Goal: Check status: Check status

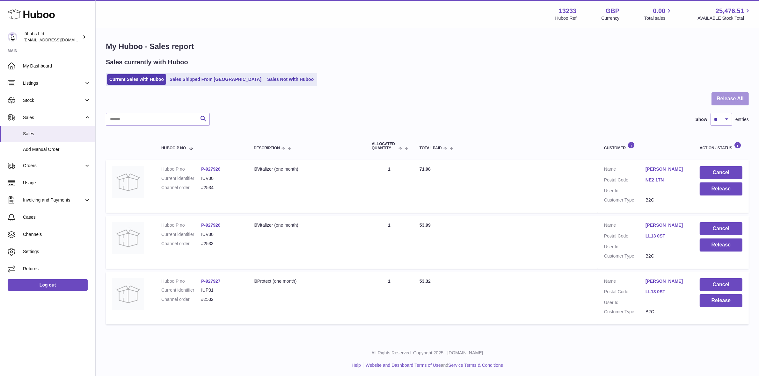
click at [735, 99] on button "Release All" at bounding box center [729, 98] width 37 height 13
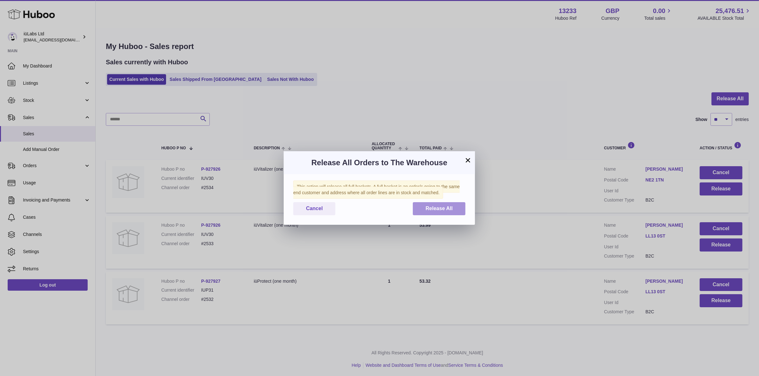
click at [422, 210] on button "Release All" at bounding box center [439, 208] width 53 height 13
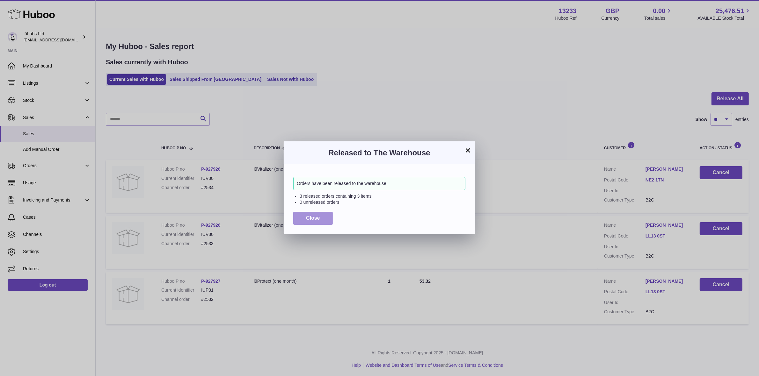
click at [324, 218] on button "Close" at bounding box center [313, 218] width 40 height 13
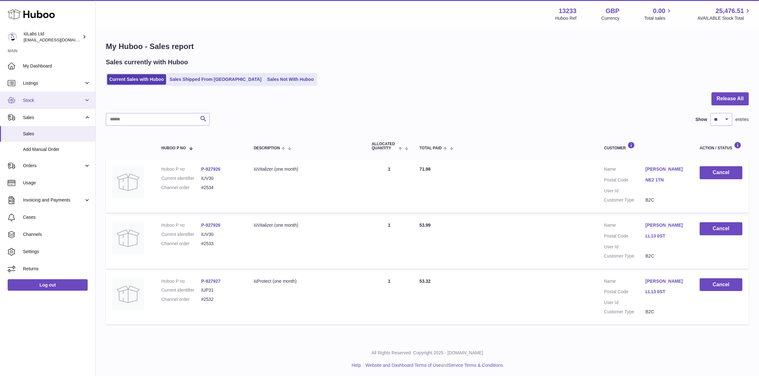
click at [34, 93] on link "Stock" at bounding box center [47, 100] width 95 height 17
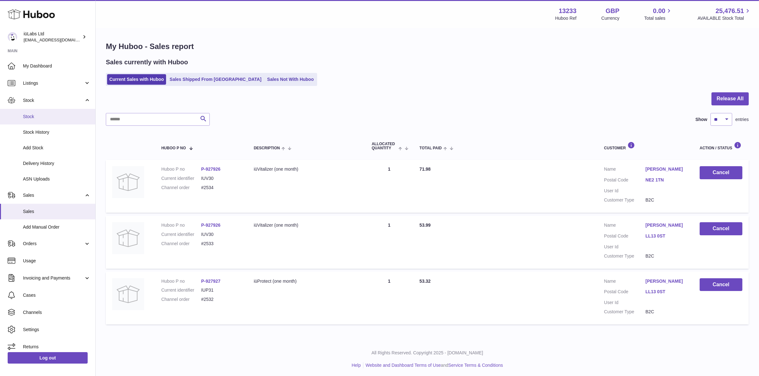
click at [64, 120] on link "Stock" at bounding box center [47, 117] width 95 height 16
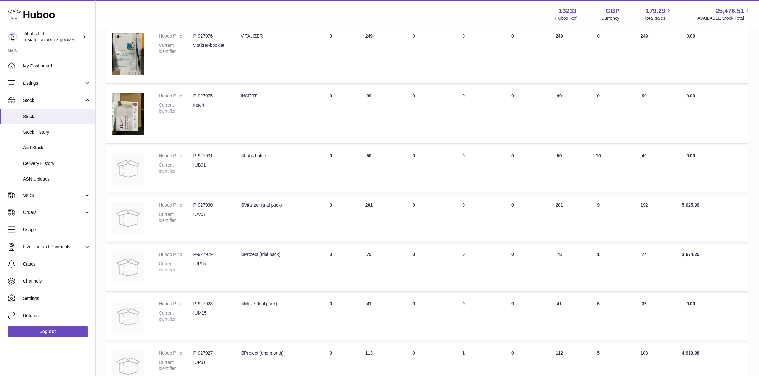
scroll to position [358, 0]
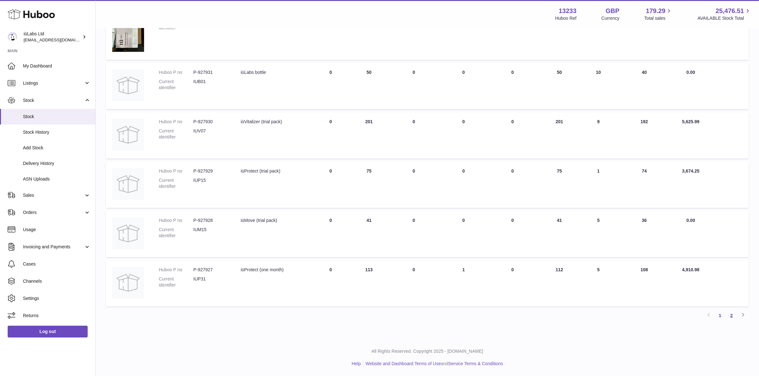
click at [735, 312] on link "2" at bounding box center [731, 315] width 11 height 11
